Goal: Information Seeking & Learning: Compare options

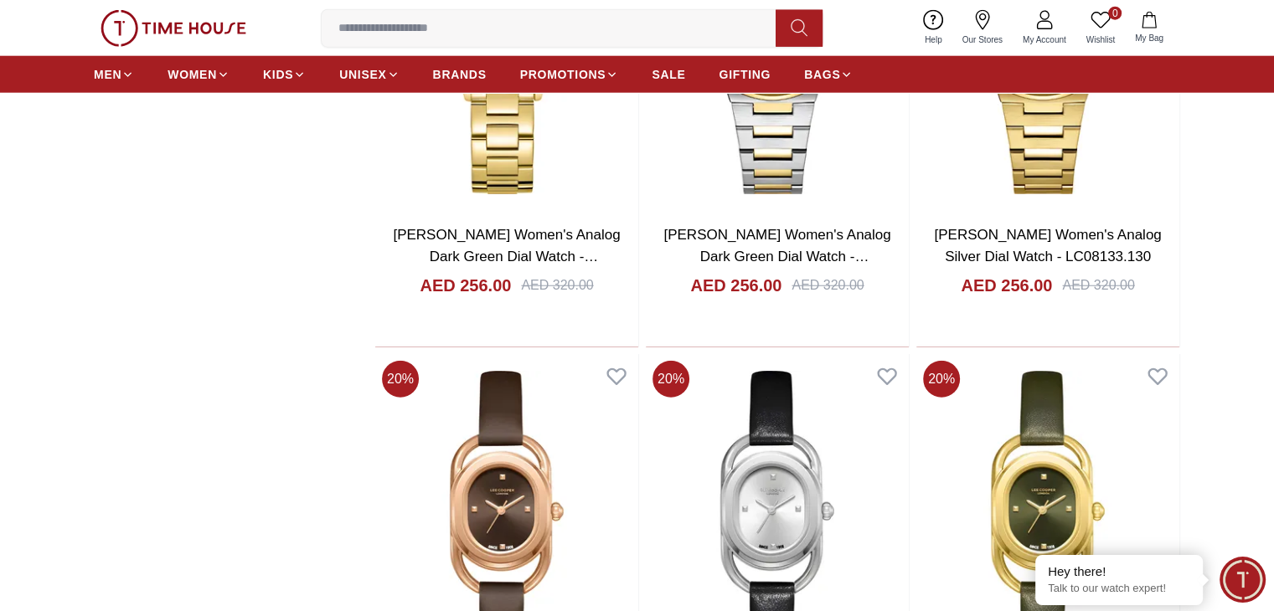
scroll to position [4324, 0]
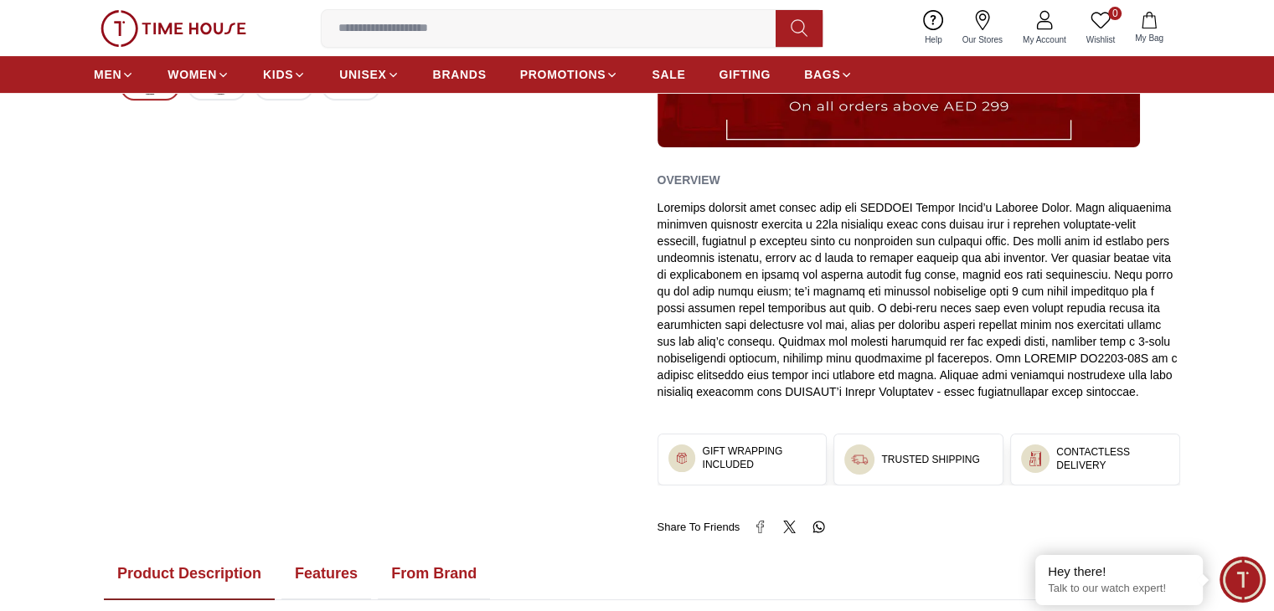
scroll to position [754, 0]
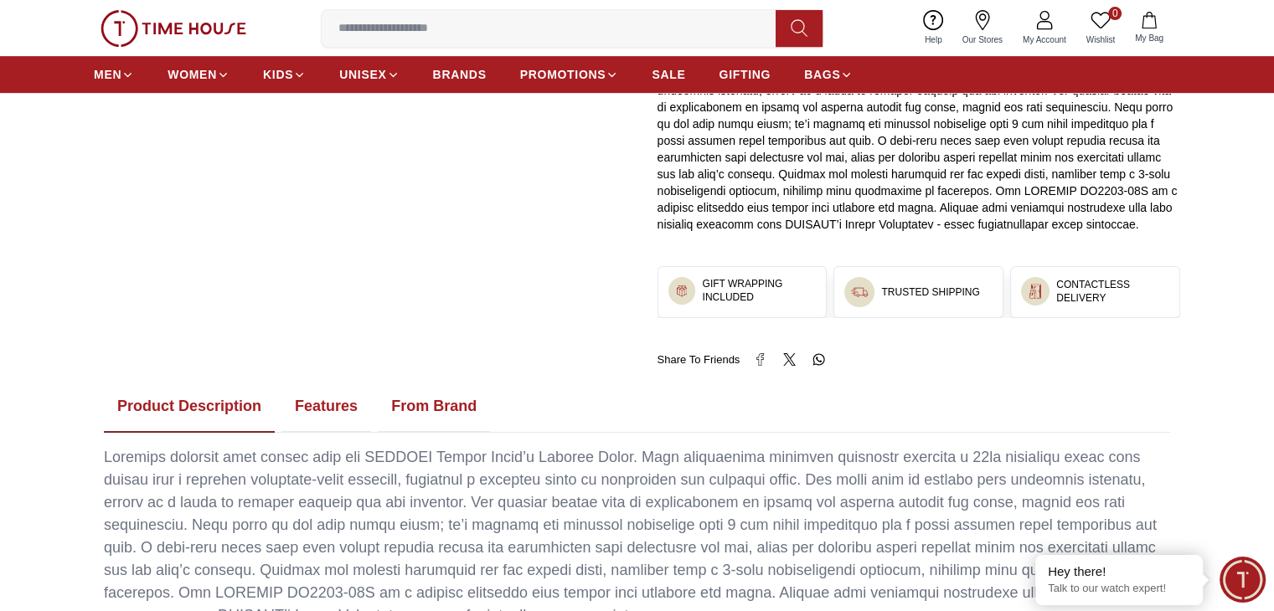
drag, startPoint x: 316, startPoint y: 399, endPoint x: 335, endPoint y: 408, distance: 21.0
click at [316, 399] on button "Features" at bounding box center [326, 407] width 90 height 52
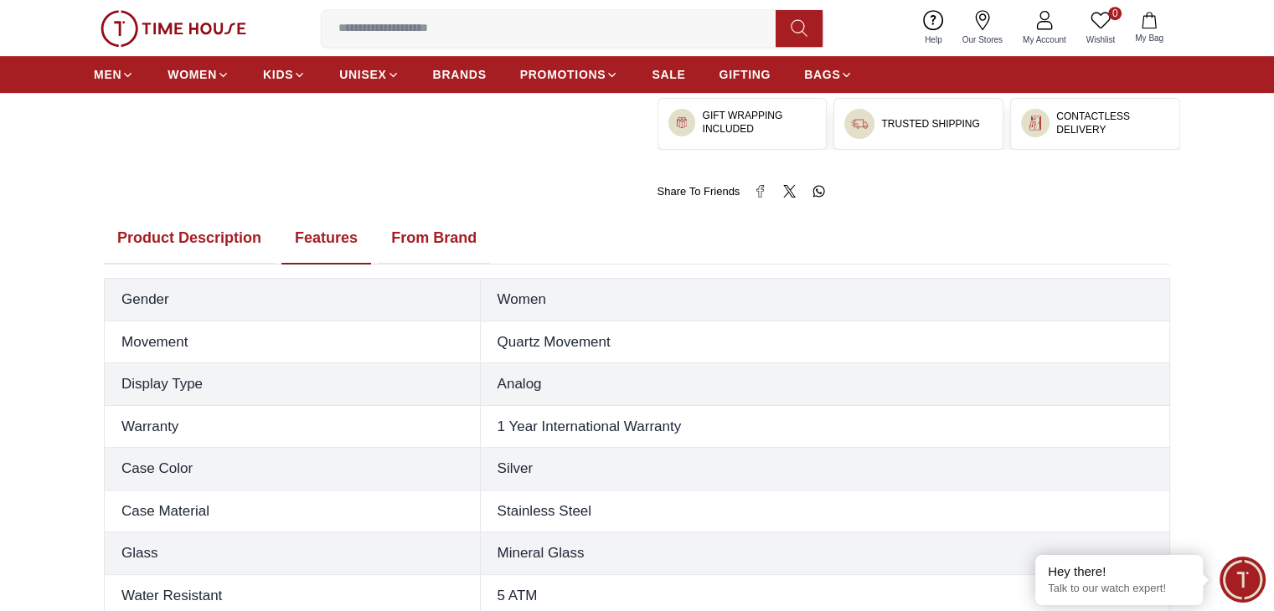
scroll to position [921, 0]
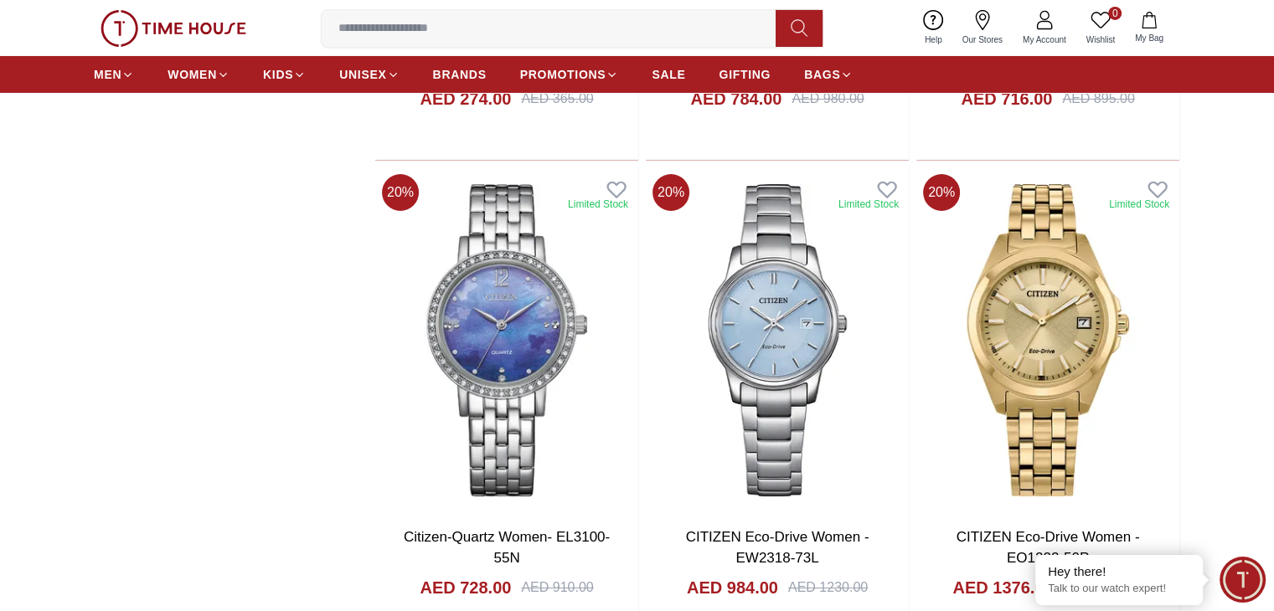
scroll to position [5915, 0]
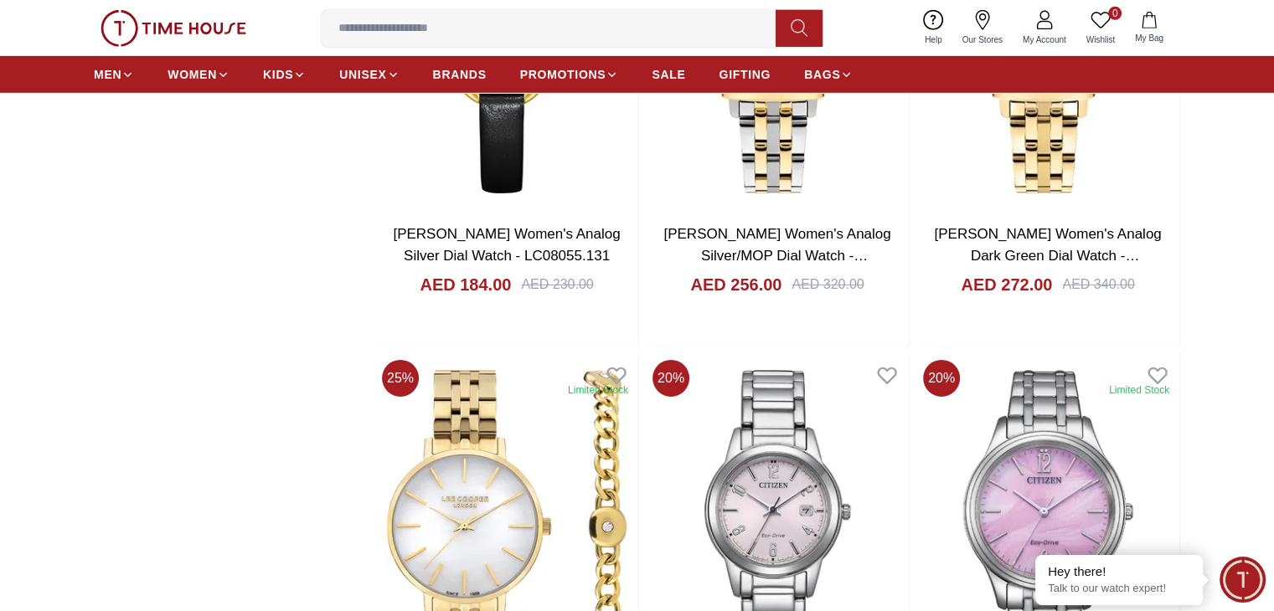
scroll to position [5245, 0]
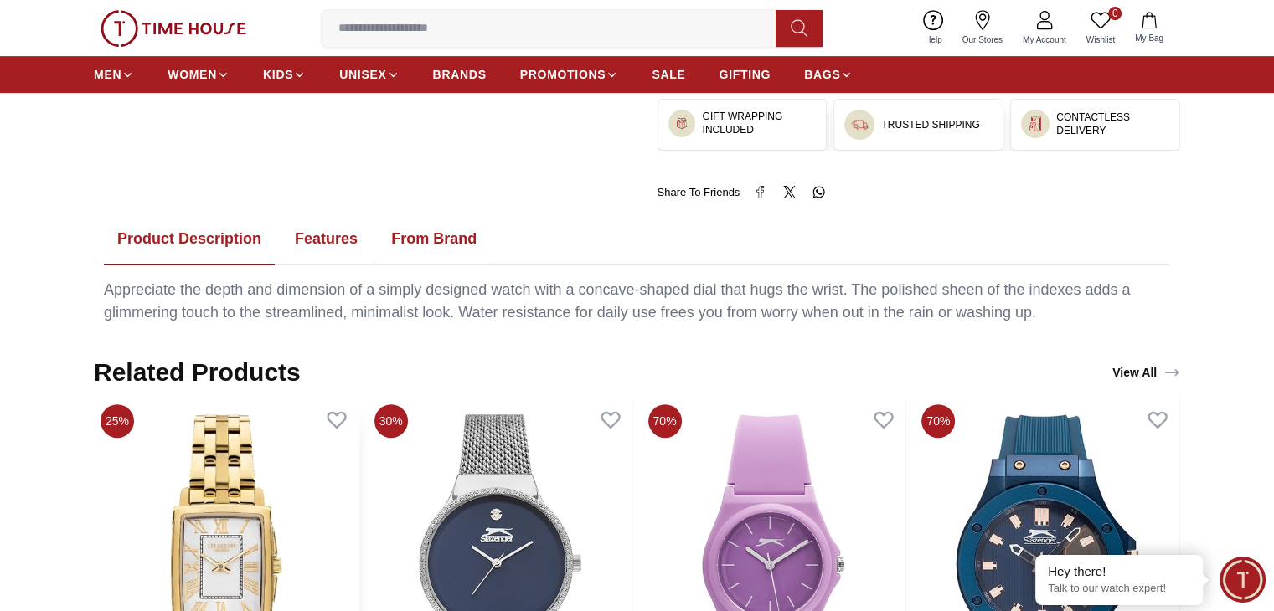
scroll to position [837, 0]
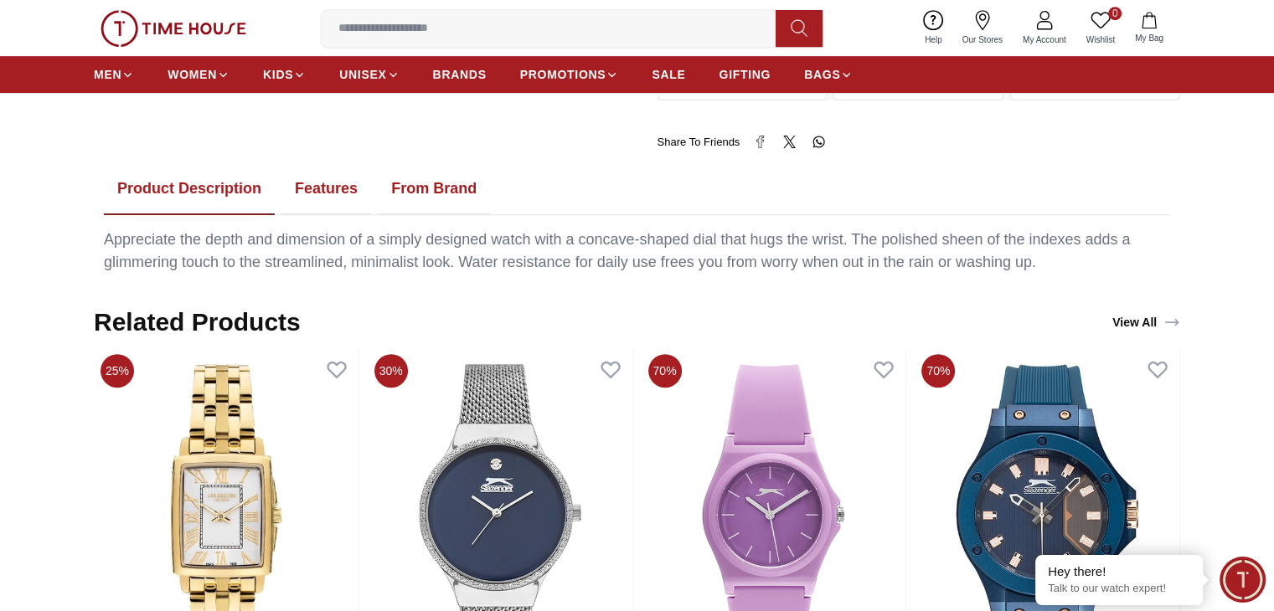
click at [327, 184] on button "Features" at bounding box center [326, 189] width 90 height 52
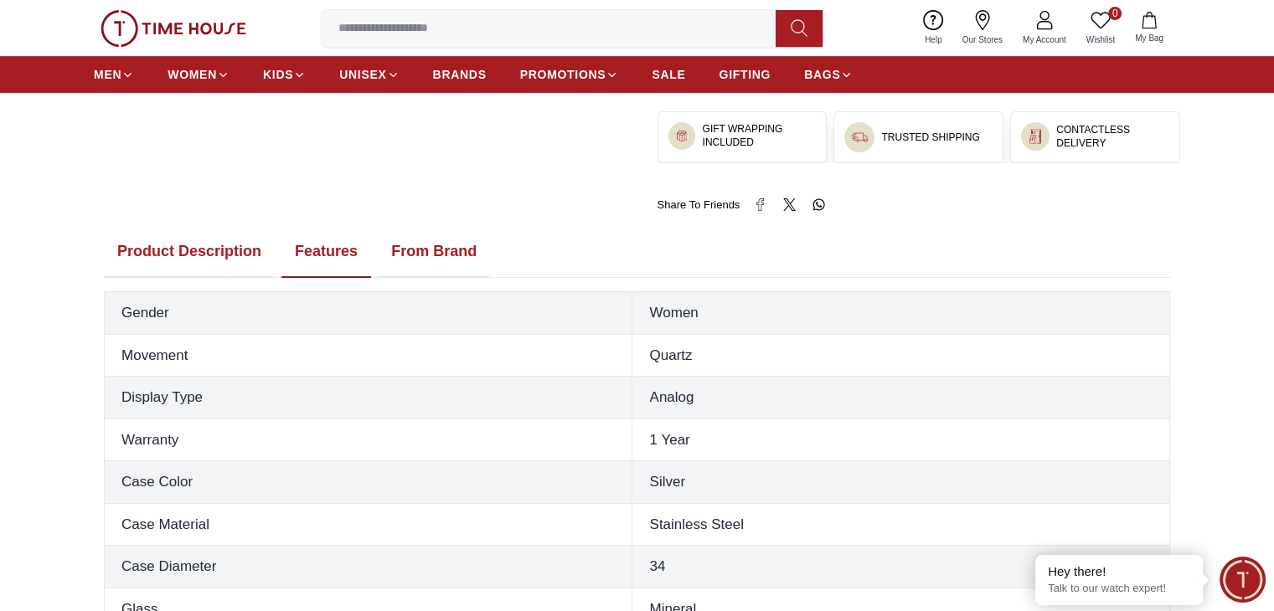
scroll to position [754, 0]
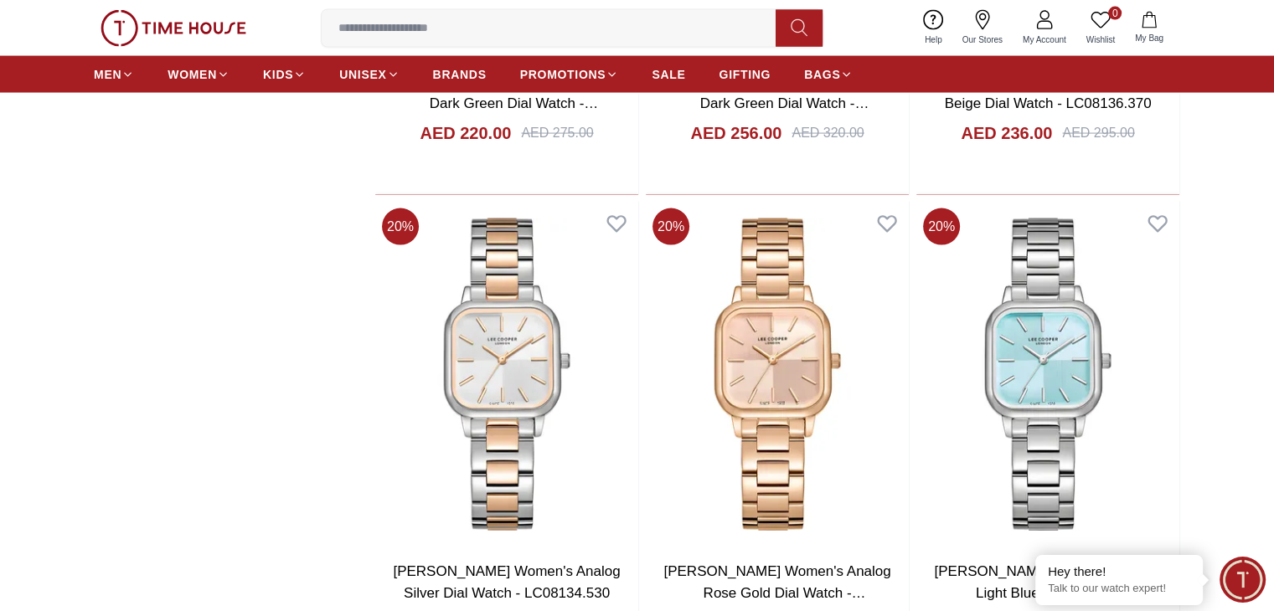
scroll to position [3403, 0]
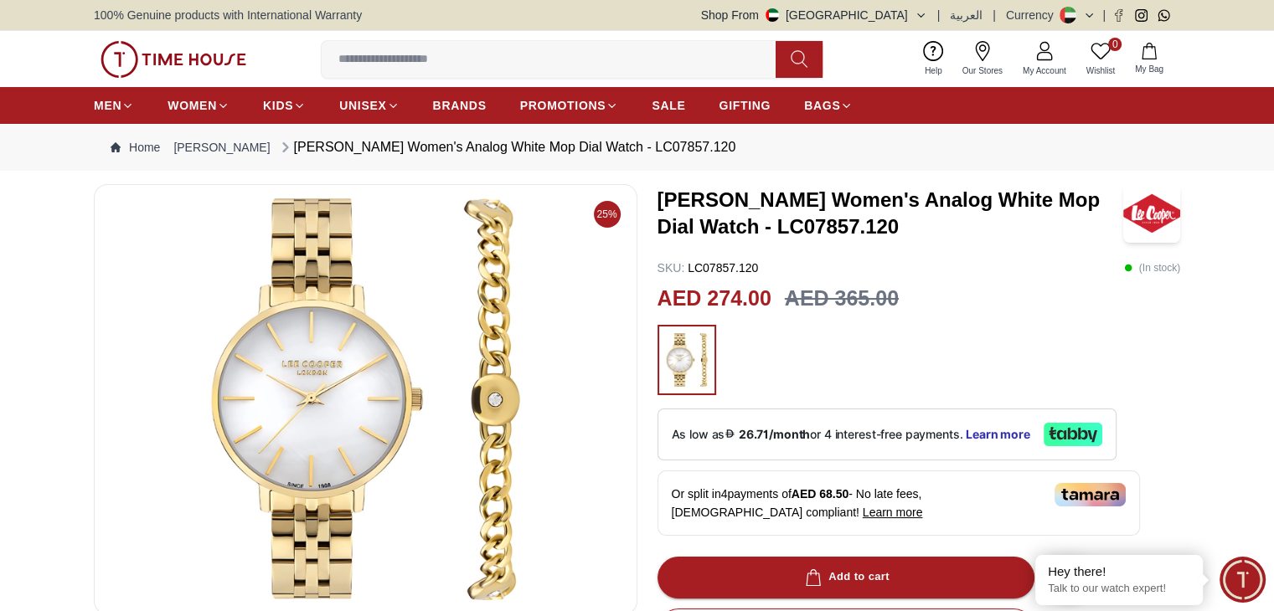
scroll to position [167, 0]
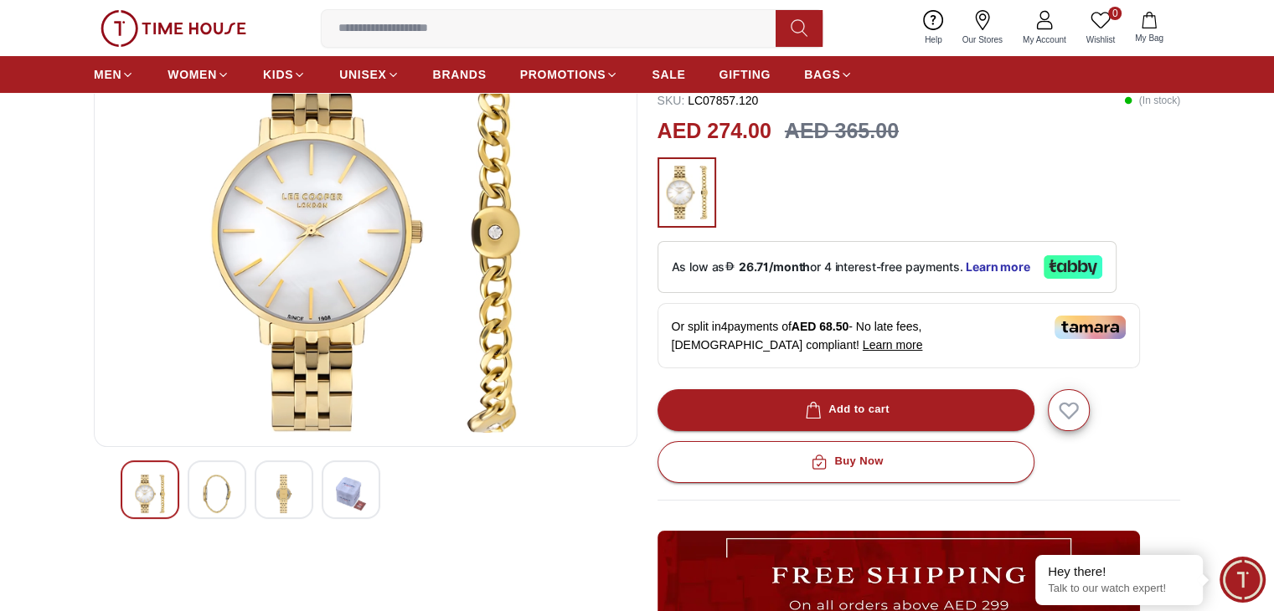
click at [213, 489] on img at bounding box center [217, 494] width 30 height 39
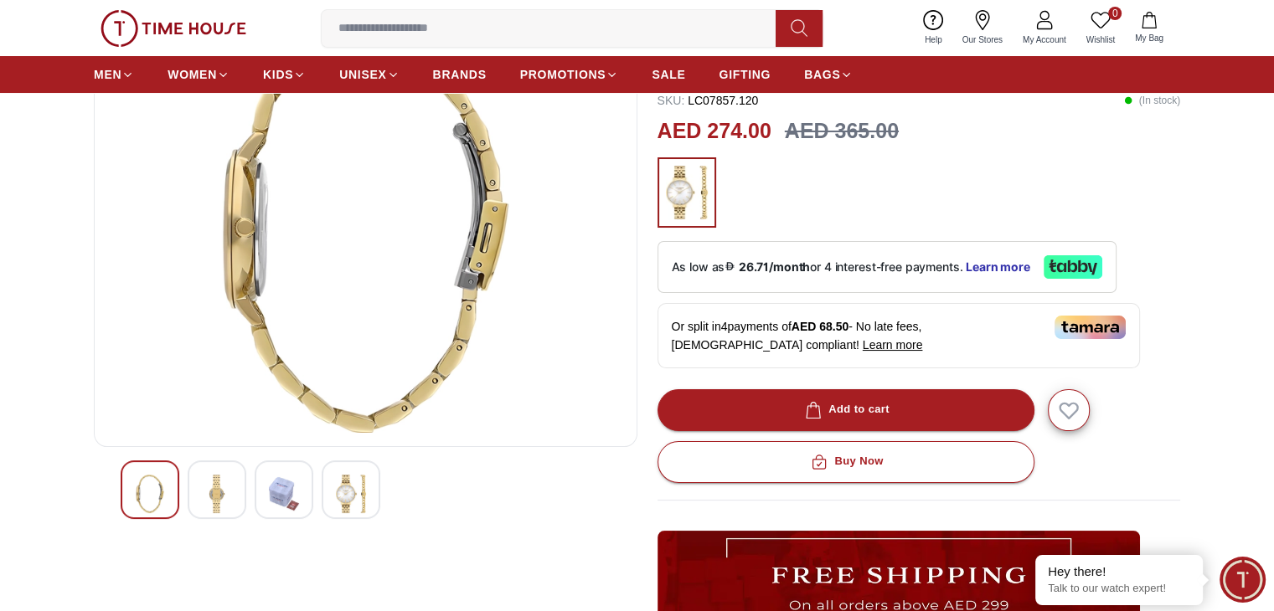
click at [298, 487] on img at bounding box center [284, 494] width 30 height 39
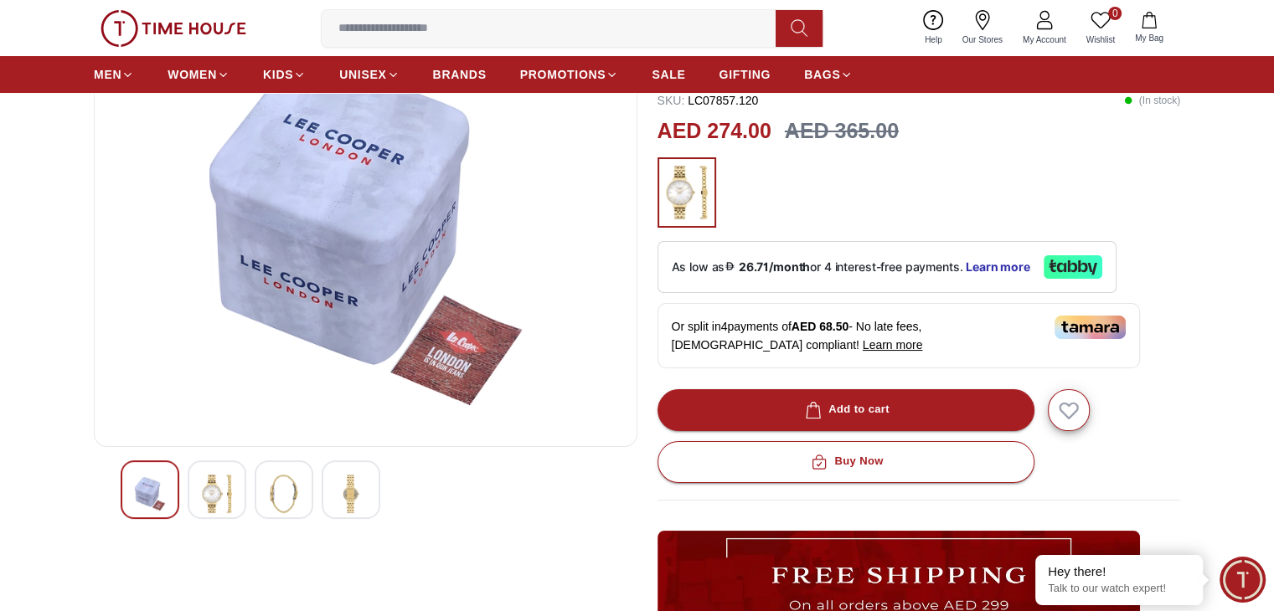
click at [353, 497] on img at bounding box center [351, 494] width 30 height 39
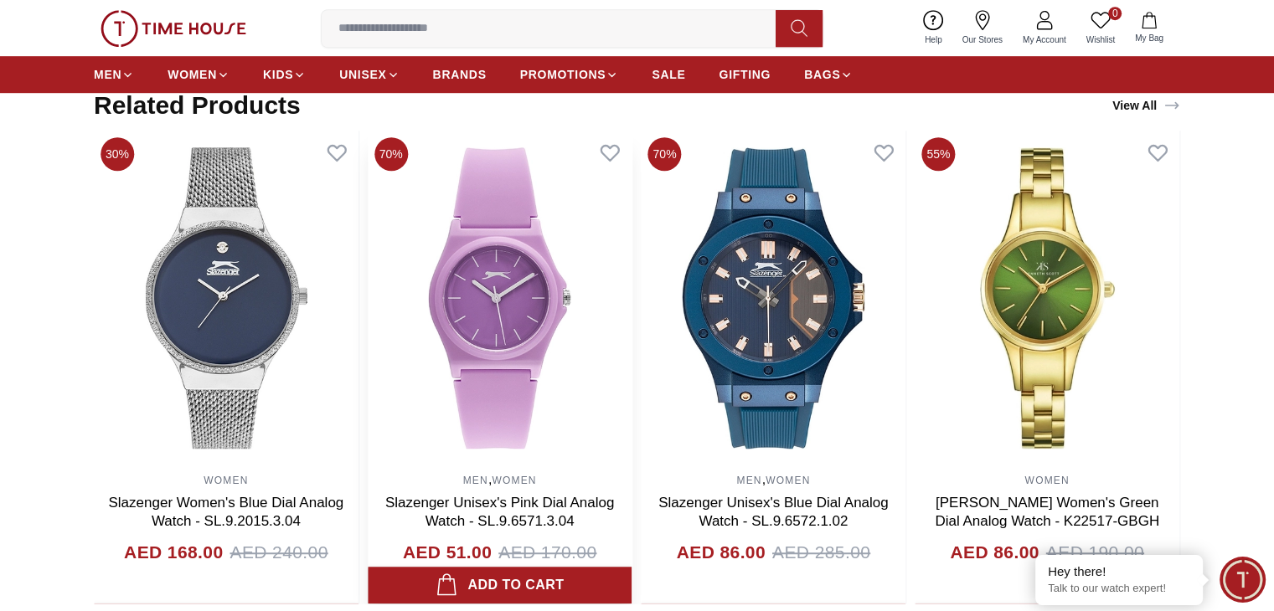
scroll to position [1089, 0]
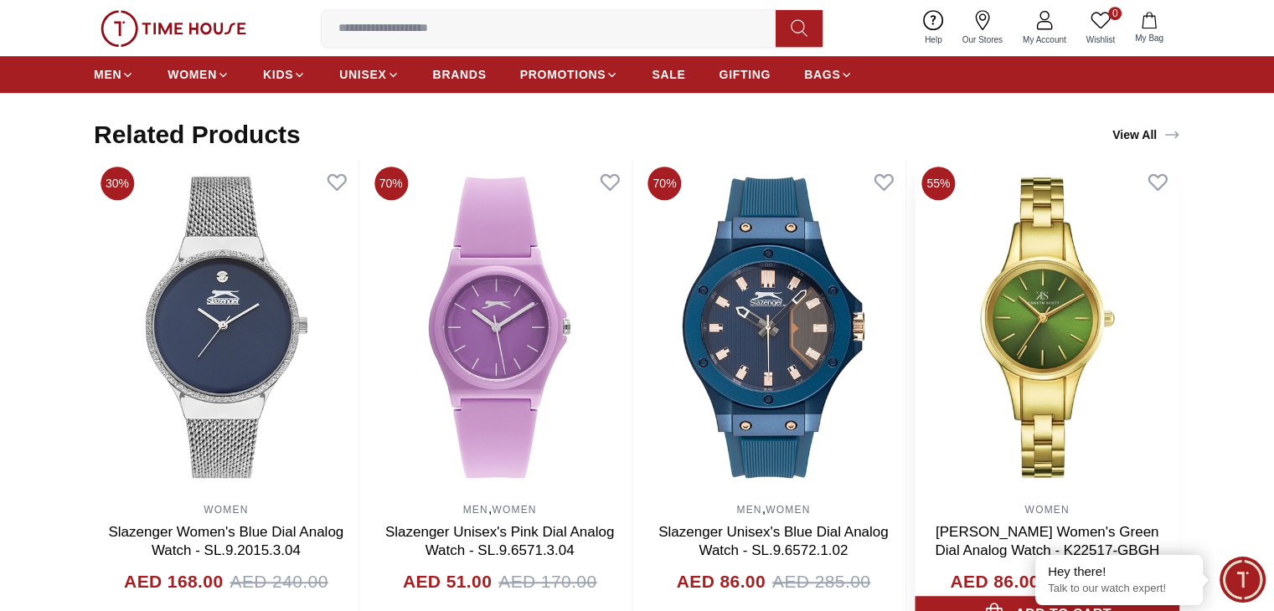
click at [1063, 332] on img at bounding box center [1046, 327] width 265 height 335
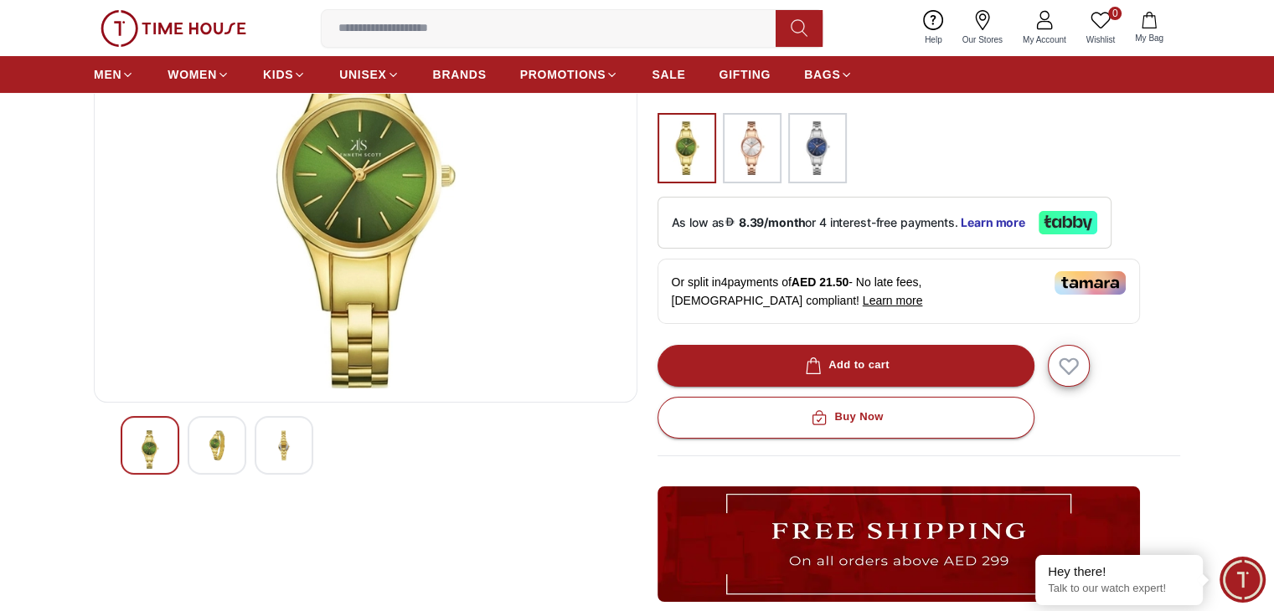
scroll to position [251, 0]
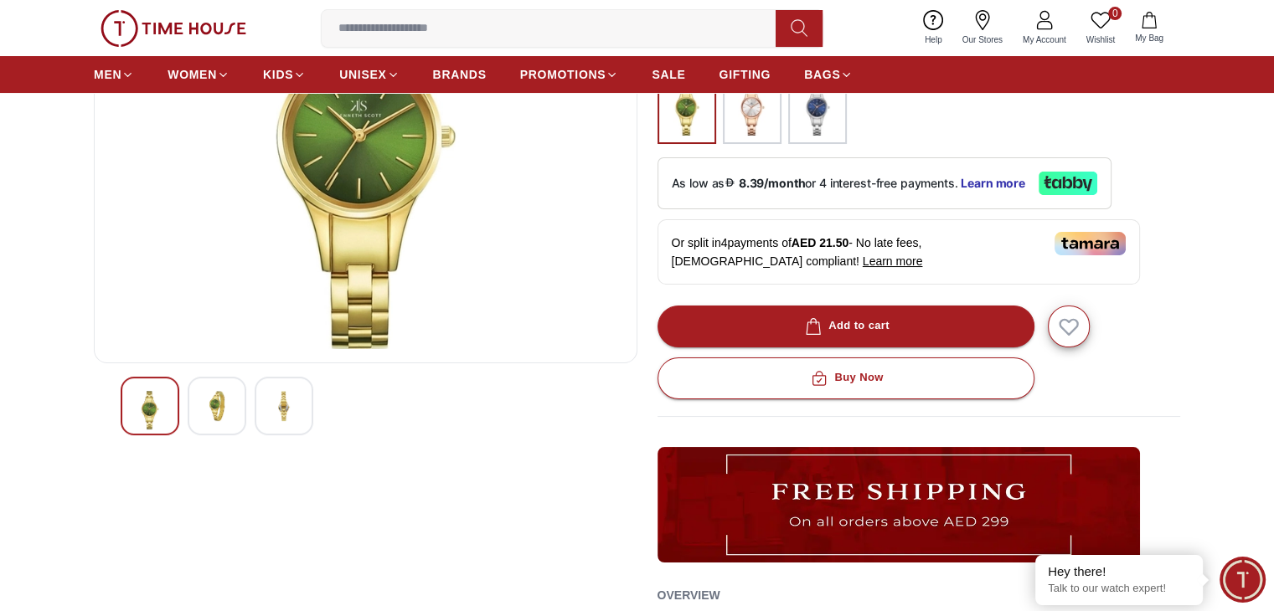
click at [217, 401] on img at bounding box center [217, 406] width 30 height 30
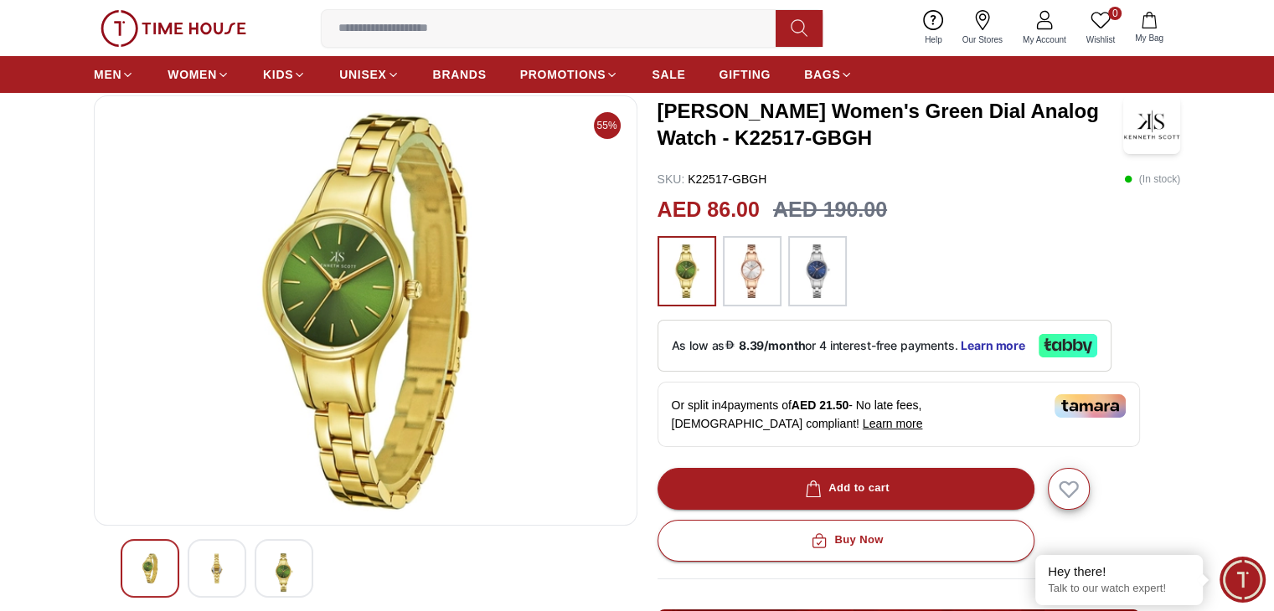
scroll to position [84, 0]
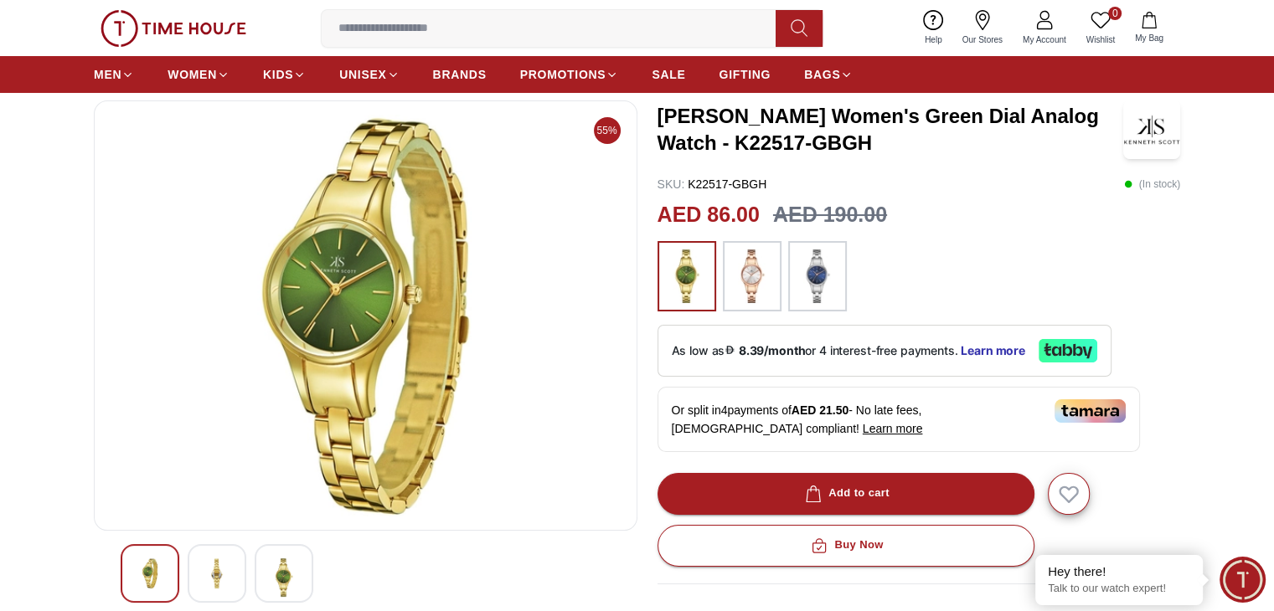
click at [270, 585] on img at bounding box center [284, 578] width 30 height 39
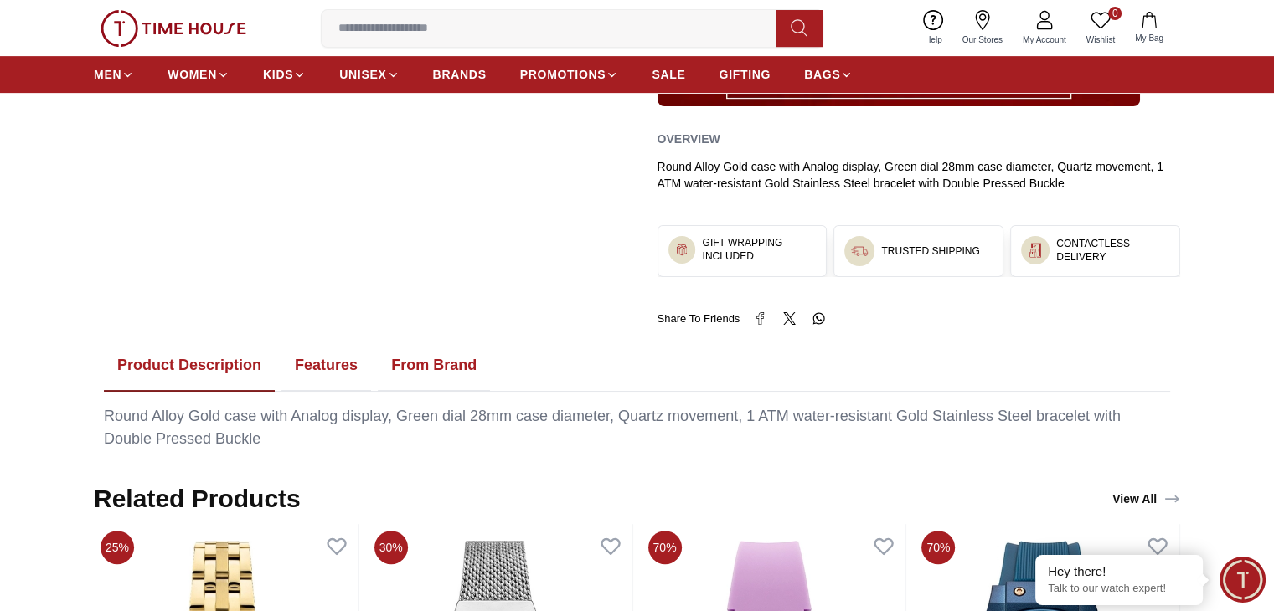
scroll to position [837, 0]
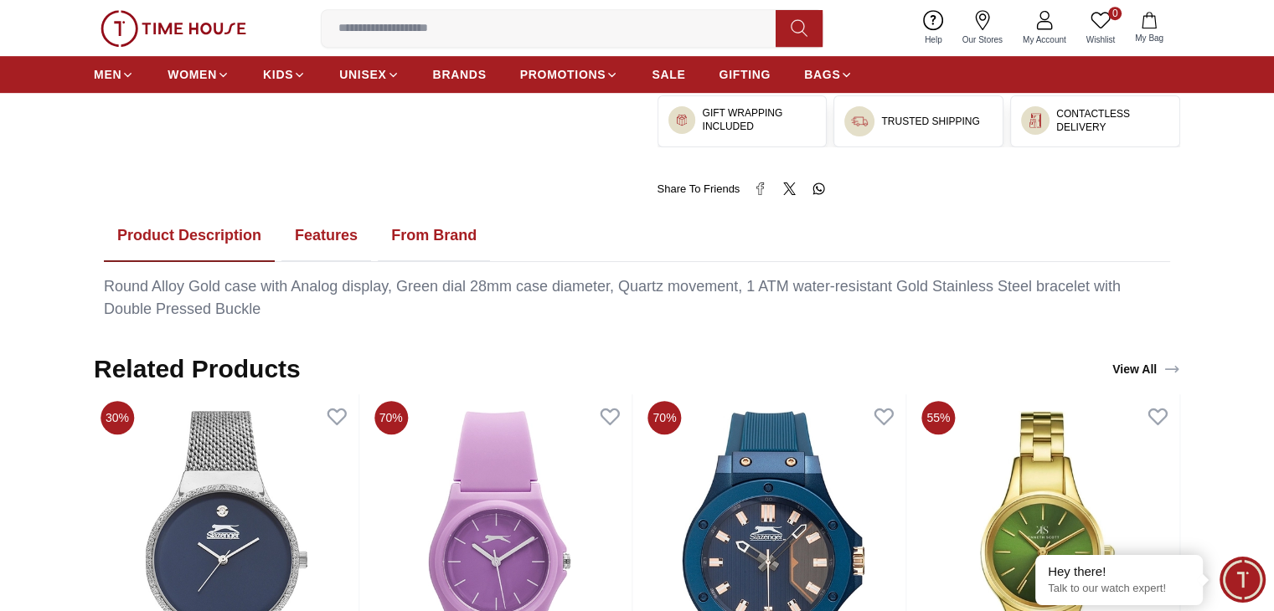
click at [325, 236] on button "Features" at bounding box center [326, 236] width 90 height 52
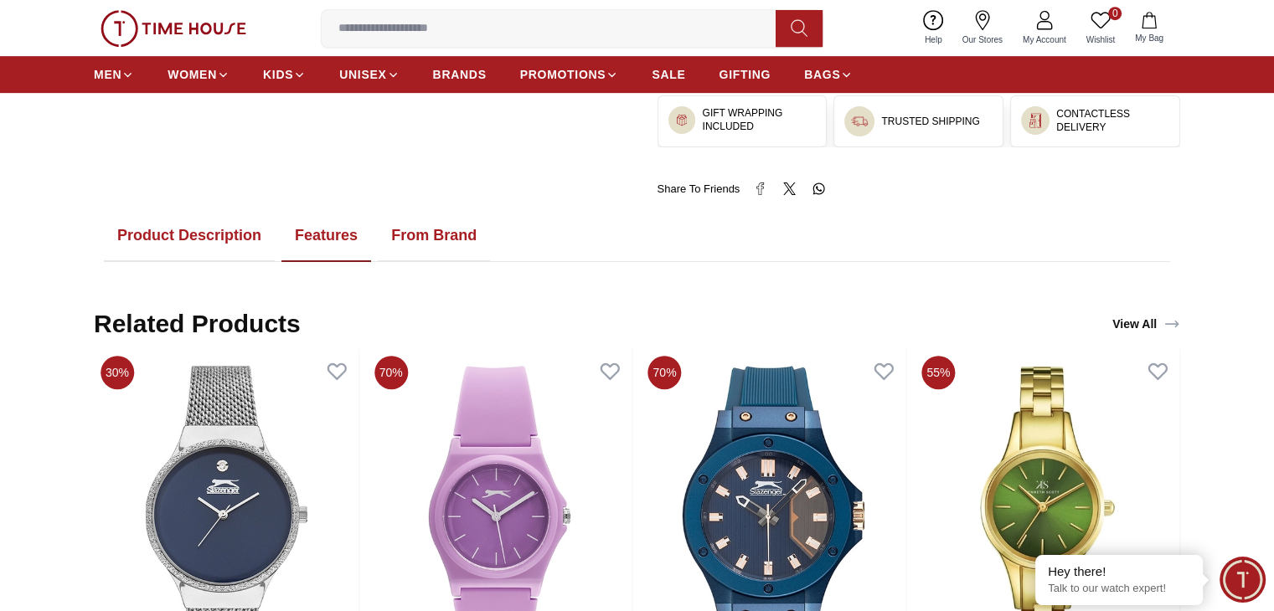
click at [343, 232] on button "Features" at bounding box center [326, 236] width 90 height 52
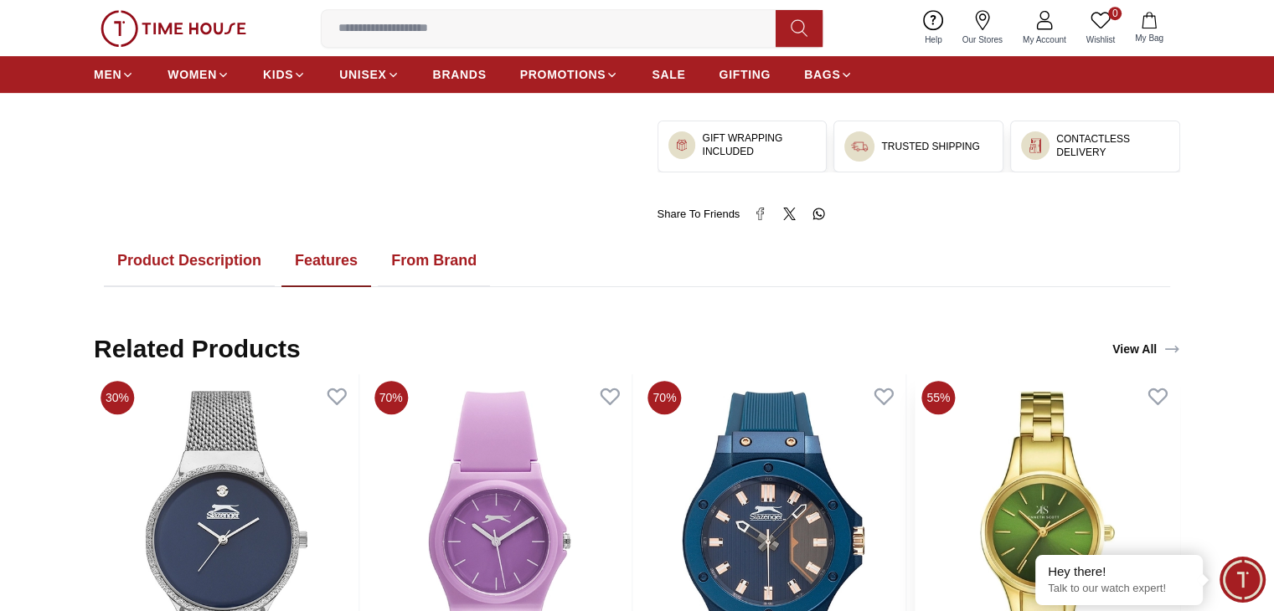
scroll to position [754, 0]
